Goal: Task Accomplishment & Management: Manage account settings

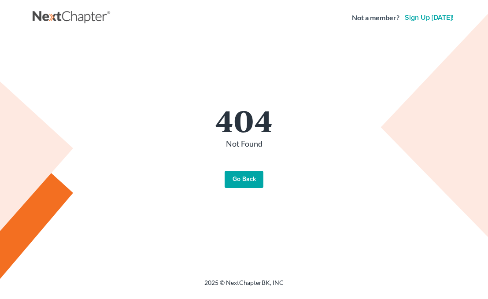
click at [232, 184] on link "Go Back" at bounding box center [243, 180] width 39 height 18
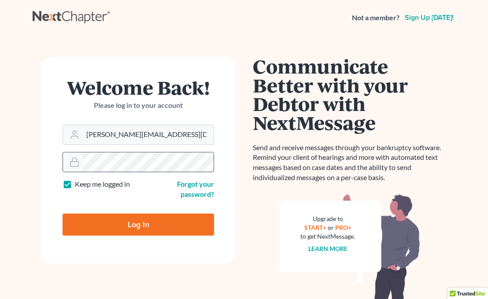
type input "leslie@lesiecohenlaw.com"
click at [95, 230] on input "Log In" at bounding box center [138, 224] width 151 height 22
type input "Thinking..."
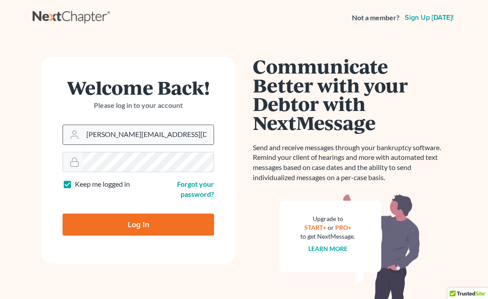
type input "leslie@lesliecohenlaw.com"
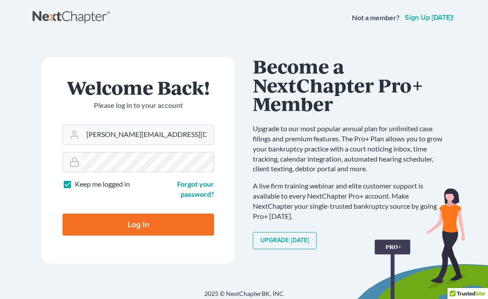
click at [134, 216] on input "Log In" at bounding box center [138, 224] width 151 height 22
type input "Thinking..."
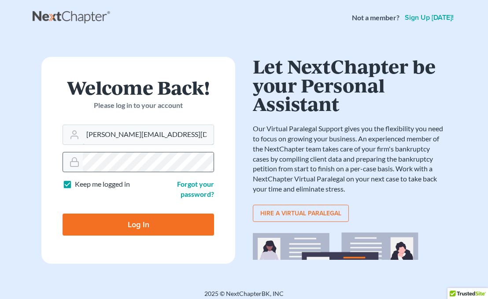
type input "leslie@lesliecohenlaw.com"
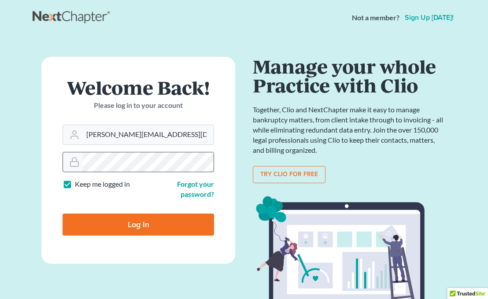
click at [67, 160] on div at bounding box center [138, 162] width 151 height 21
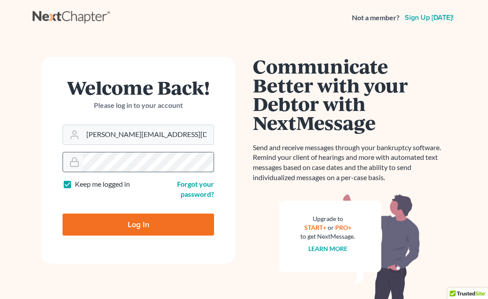
click at [138, 223] on input "Log In" at bounding box center [138, 224] width 151 height 22
type input "Thinking..."
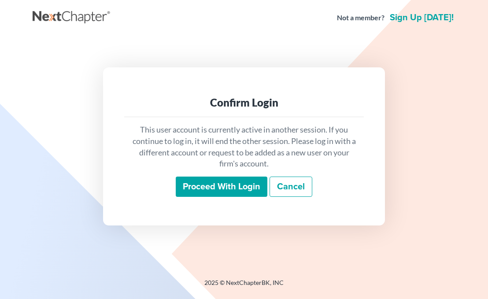
click at [299, 188] on link "Cancel" at bounding box center [290, 186] width 43 height 20
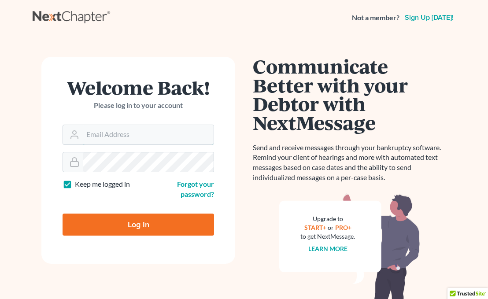
type input "[PERSON_NAME][EMAIL_ADDRESS][DOMAIN_NAME]"
click at [138, 223] on input "Log In" at bounding box center [138, 224] width 151 height 22
type input "Thinking..."
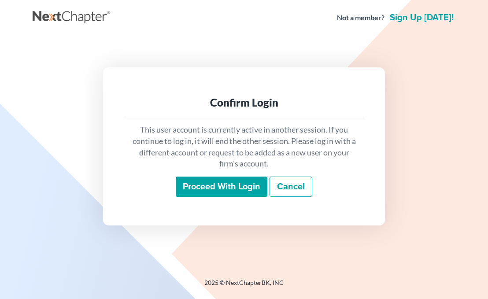
click at [186, 190] on input "Proceed with login" at bounding box center [222, 186] width 92 height 20
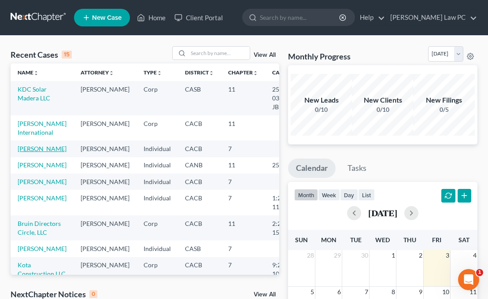
click at [32, 151] on link "[PERSON_NAME]" at bounding box center [42, 148] width 49 height 7
